Goal: Information Seeking & Learning: Check status

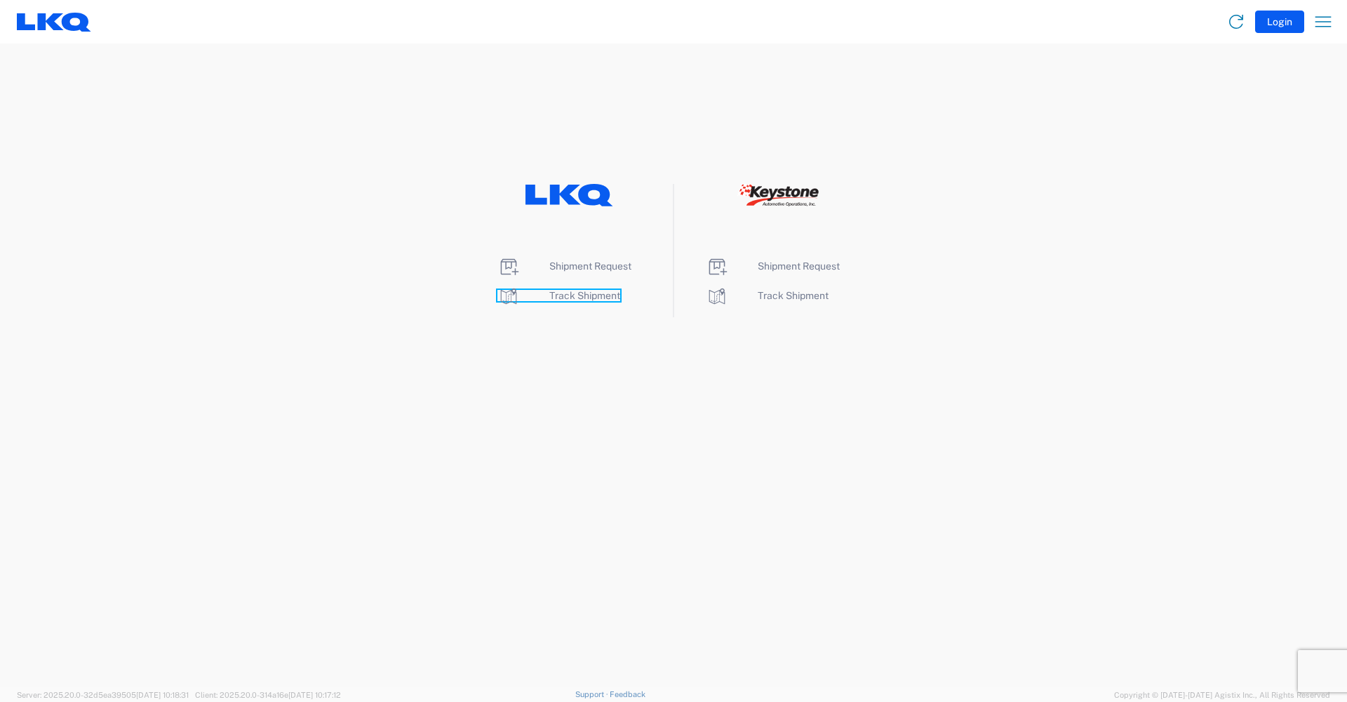
click at [571, 295] on span "Track Shipment" at bounding box center [584, 295] width 71 height 11
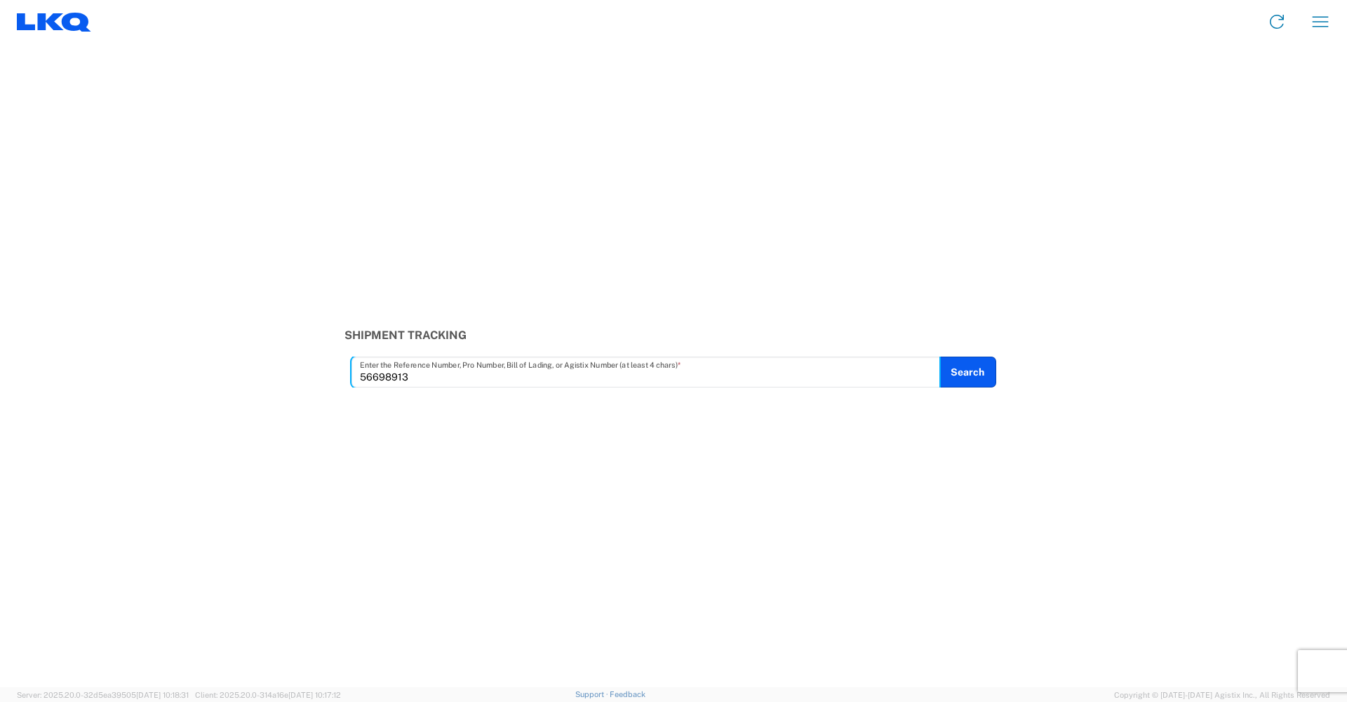
type input "56698913"
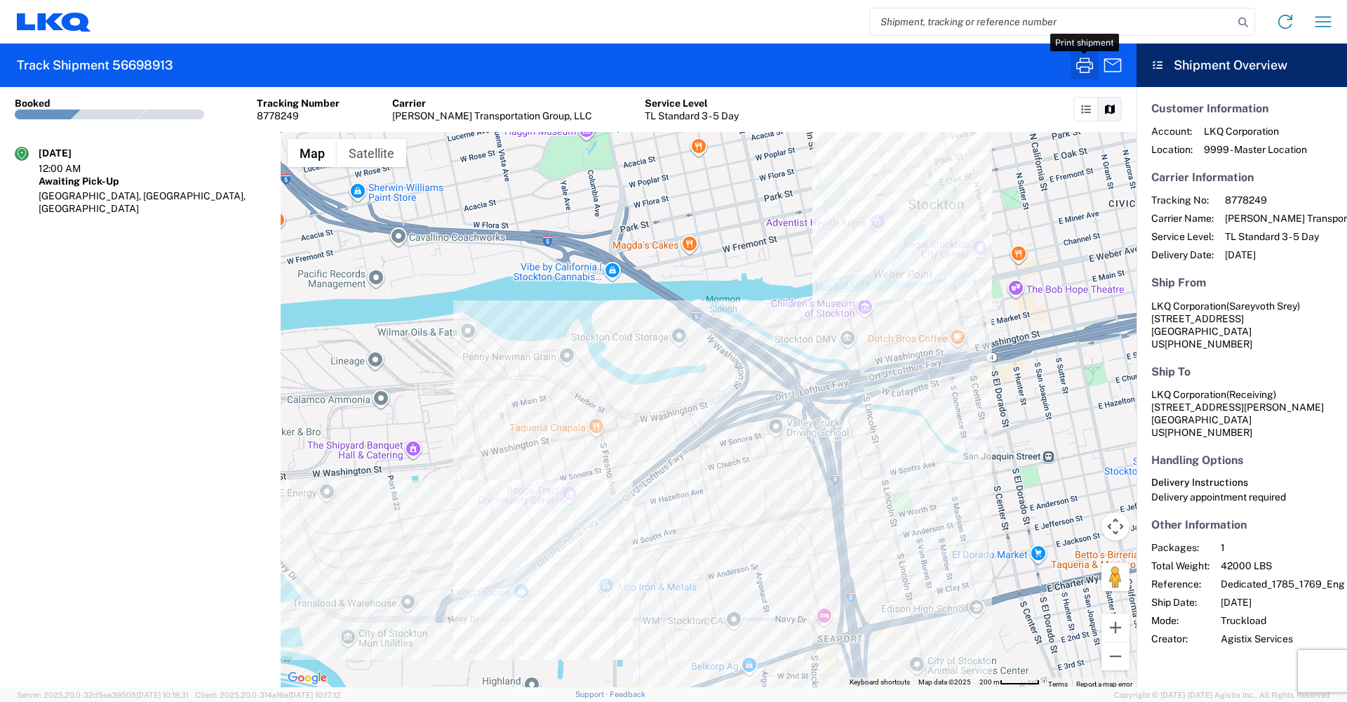
click at [1078, 64] on icon "button" at bounding box center [1085, 65] width 22 height 22
